Goal: Navigation & Orientation: Find specific page/section

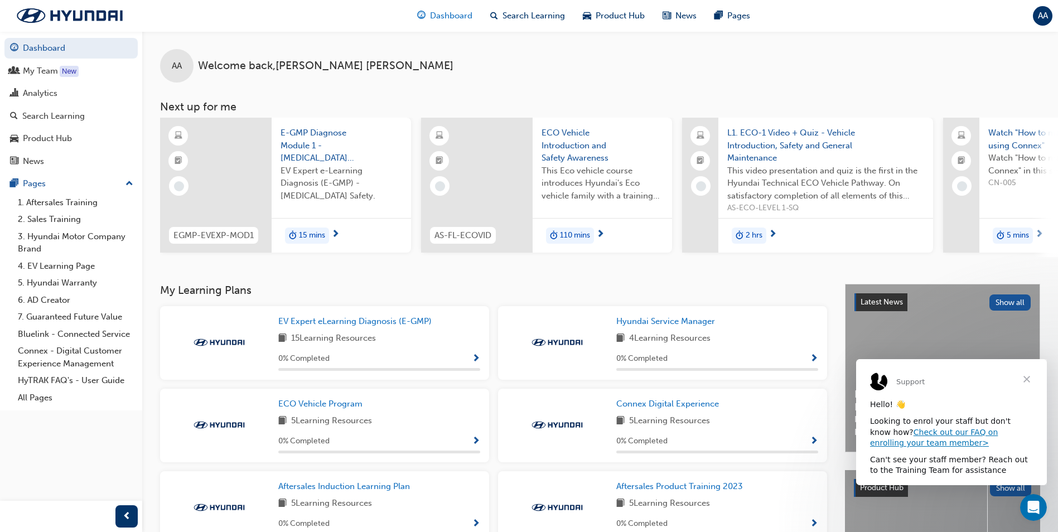
click at [444, 21] on span "Dashboard" at bounding box center [451, 15] width 42 height 13
click at [541, 18] on span "Search Learning" at bounding box center [533, 15] width 62 height 13
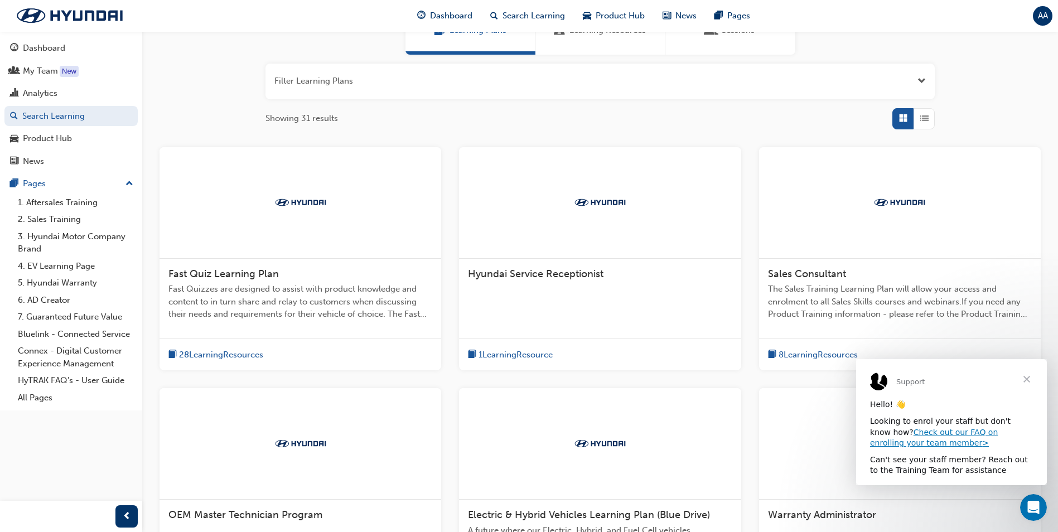
scroll to position [112, 0]
click at [1030, 378] on span "Close" at bounding box center [1027, 379] width 40 height 40
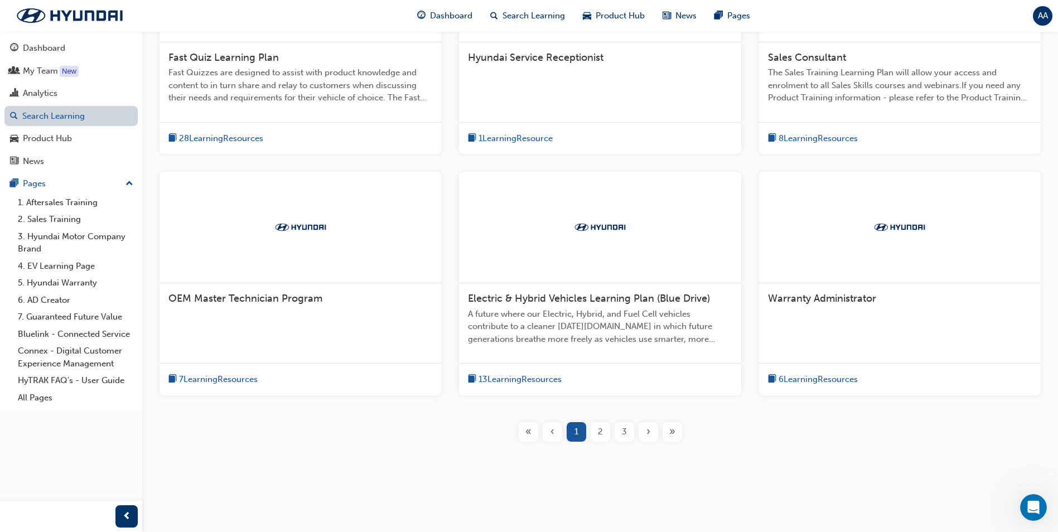
scroll to position [272, 0]
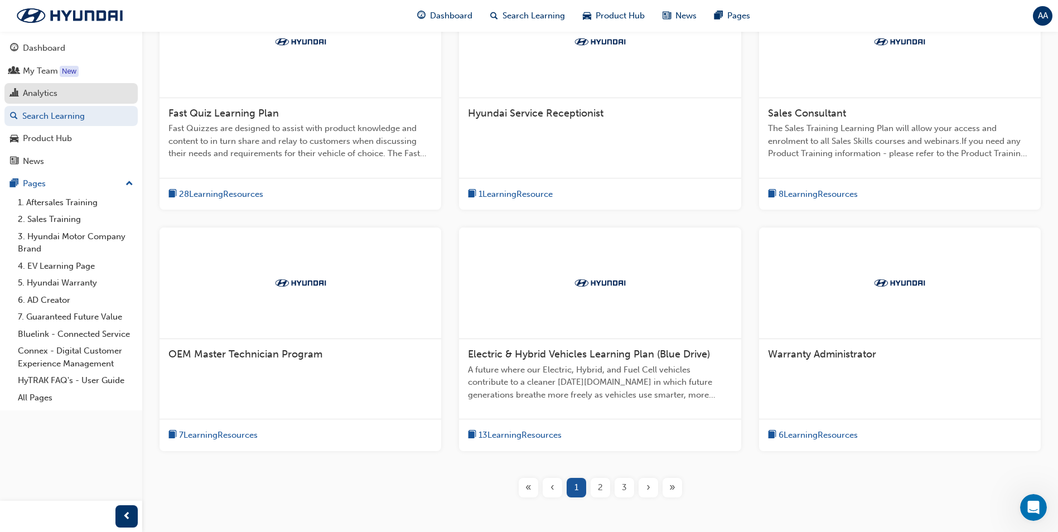
click at [32, 93] on div "Analytics" at bounding box center [40, 93] width 35 height 13
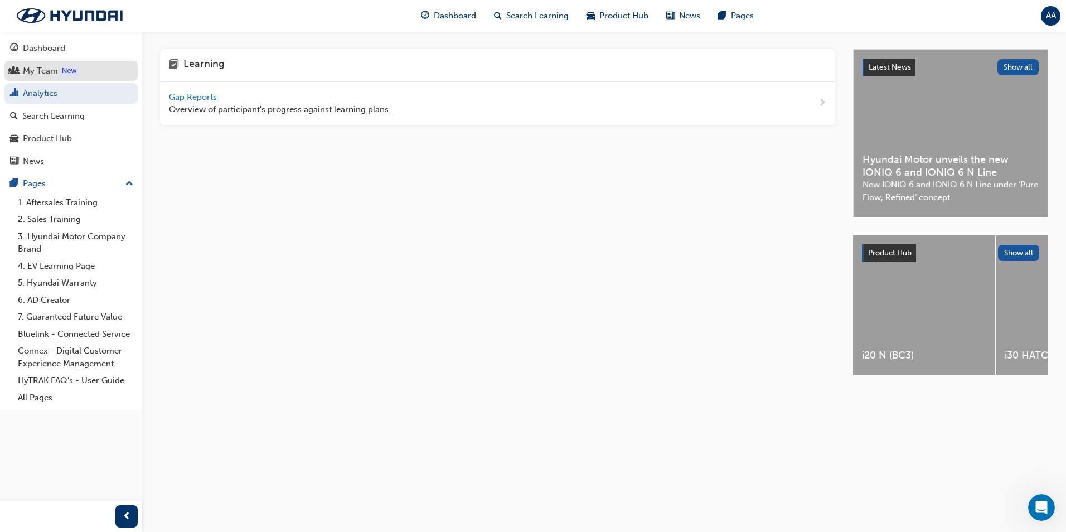
click at [46, 72] on div "My Team" at bounding box center [40, 71] width 35 height 13
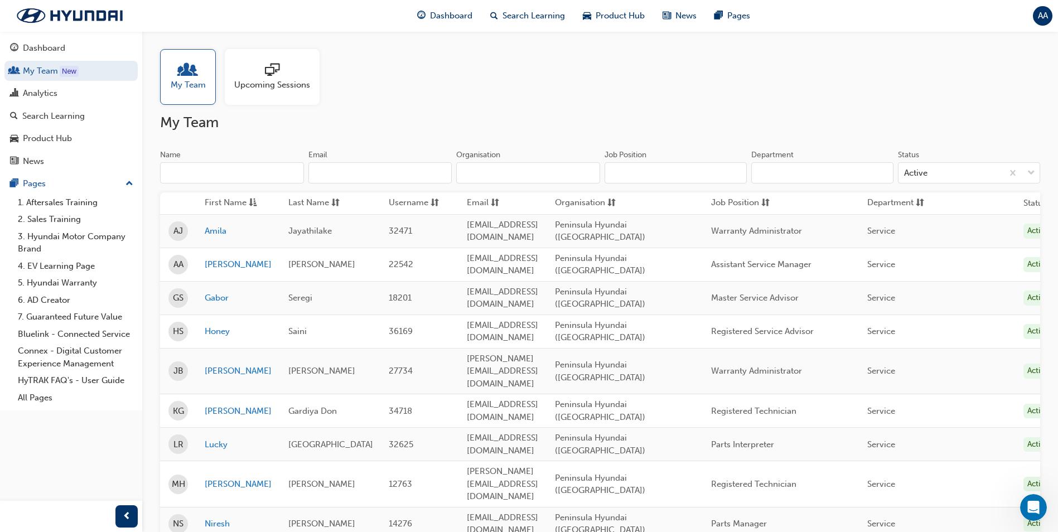
click at [237, 74] on div at bounding box center [272, 71] width 76 height 16
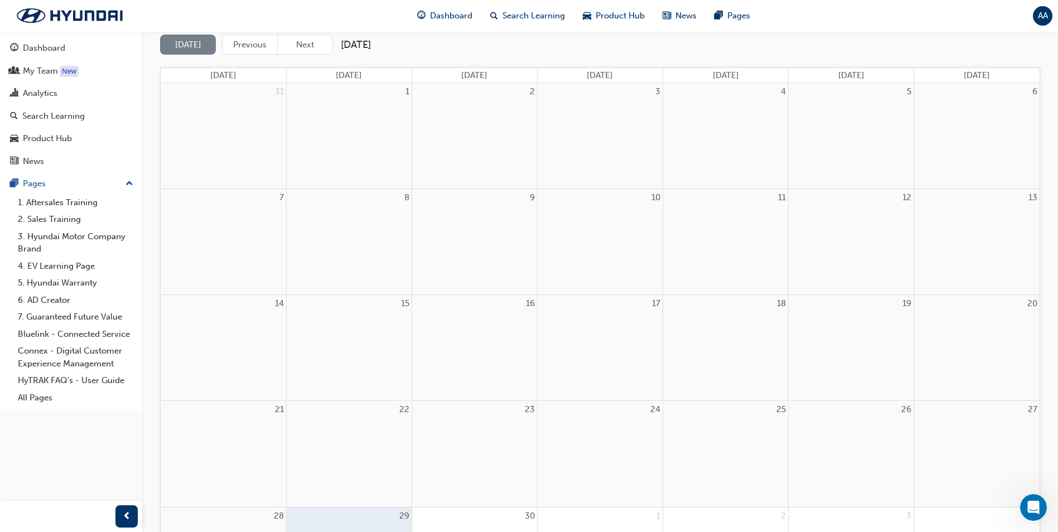
scroll to position [112, 0]
